Goal: Find specific fact: Find specific fact

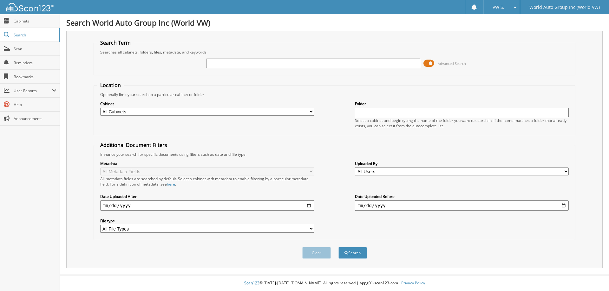
click at [292, 64] on input "text" at bounding box center [313, 64] width 214 height 10
type input "277520"
click at [338, 247] on button "Search" at bounding box center [352, 253] width 29 height 12
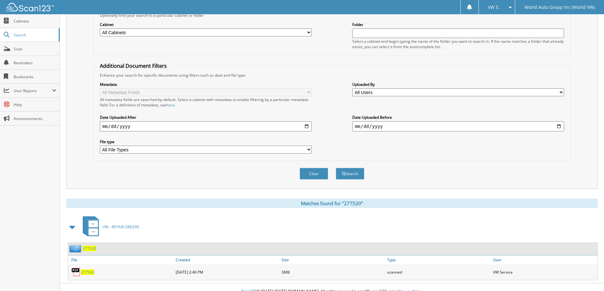
scroll to position [88, 0]
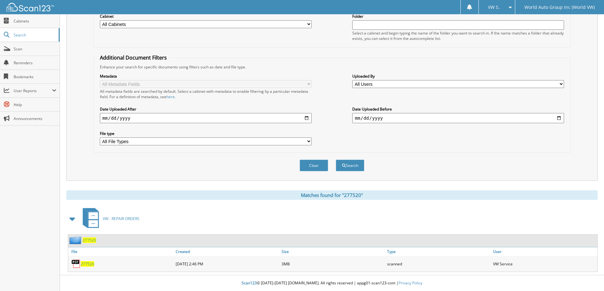
click at [88, 263] on span "277520" at bounding box center [87, 264] width 13 height 5
